Goal: Task Accomplishment & Management: Use online tool/utility

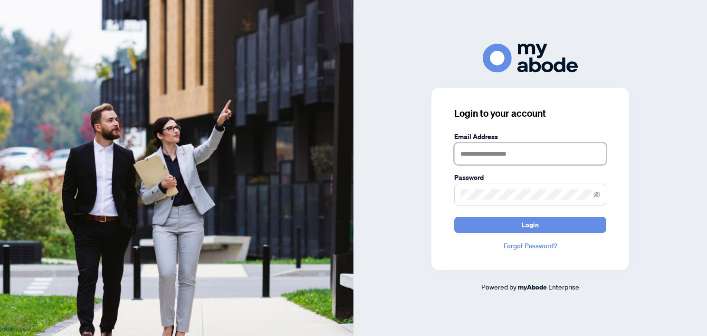
click at [485, 149] on input "text" at bounding box center [530, 154] width 152 height 22
type input "**********"
click at [454, 217] on button "Login" at bounding box center [530, 225] width 152 height 16
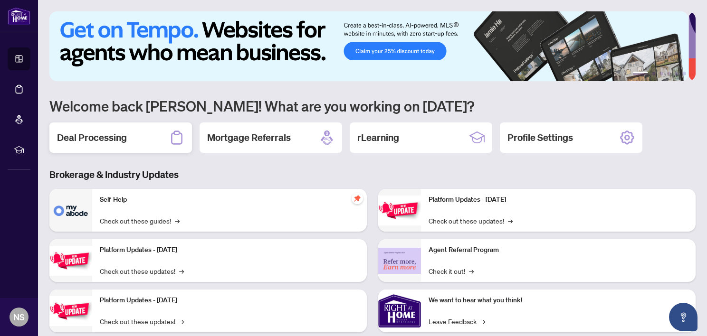
click at [135, 135] on div "Deal Processing" at bounding box center [120, 138] width 143 height 30
